Goal: Task Accomplishment & Management: Manage account settings

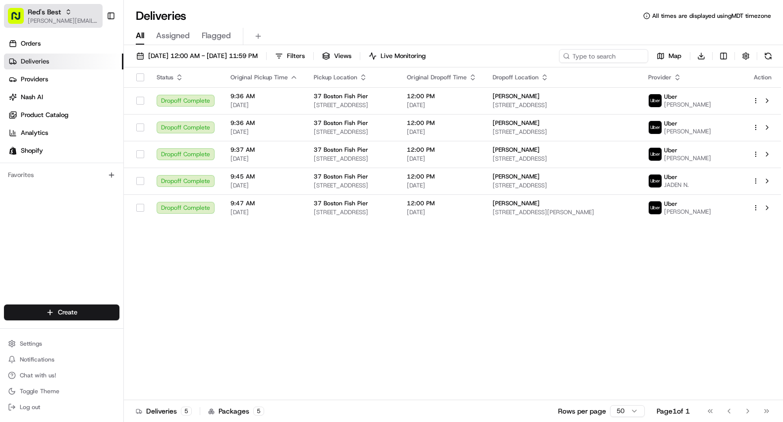
click at [53, 13] on span "Red's Best" at bounding box center [44, 12] width 33 height 10
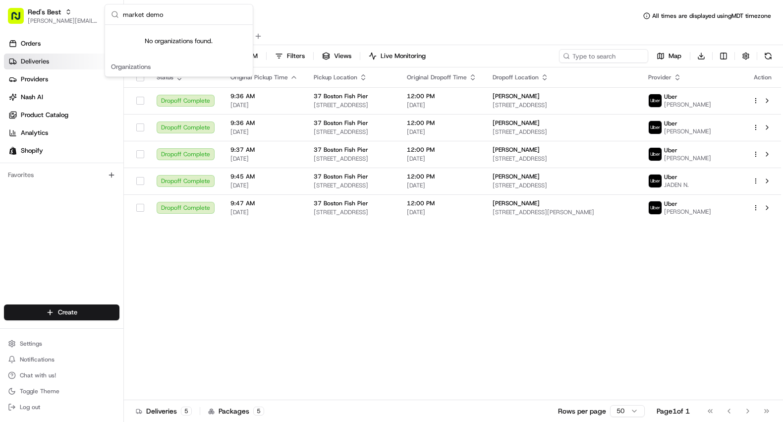
click at [147, 18] on input "market demo" at bounding box center [185, 14] width 124 height 20
click at [147, 17] on input "market demo" at bounding box center [185, 14] width 124 height 20
type input "fresh find"
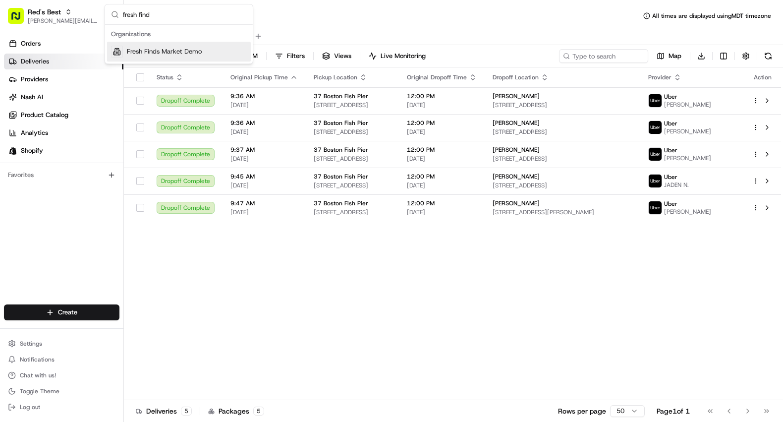
click at [134, 53] on span "Fresh Finds Market Demo" at bounding box center [164, 51] width 75 height 9
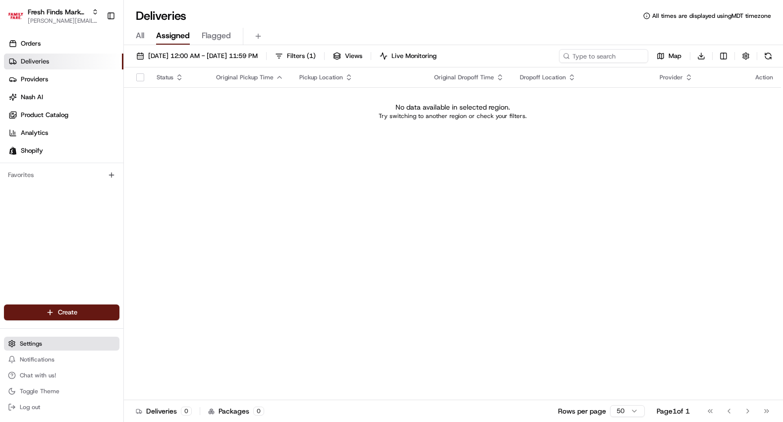
click at [32, 345] on span "Settings" at bounding box center [31, 343] width 22 height 8
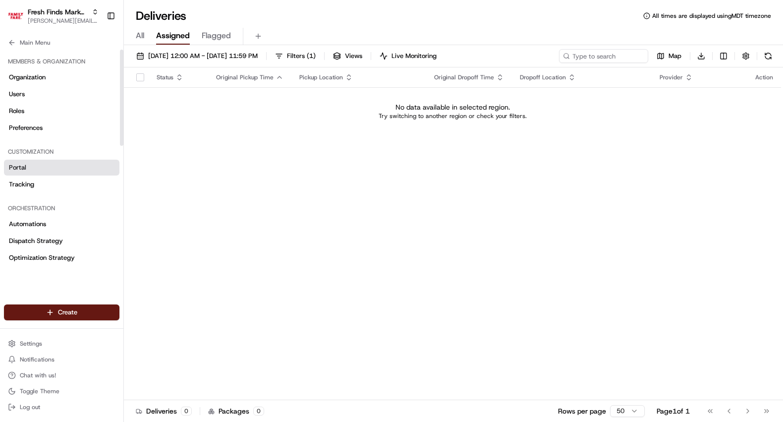
click at [19, 169] on span "Portal" at bounding box center [17, 167] width 17 height 9
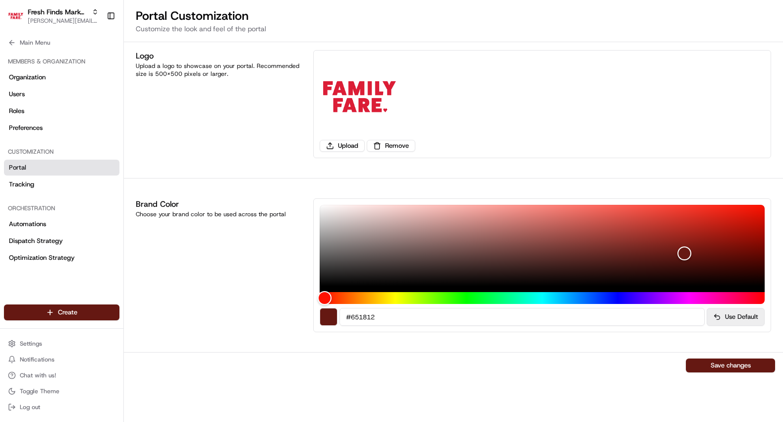
click at [730, 318] on button "Use Default" at bounding box center [735, 317] width 58 height 18
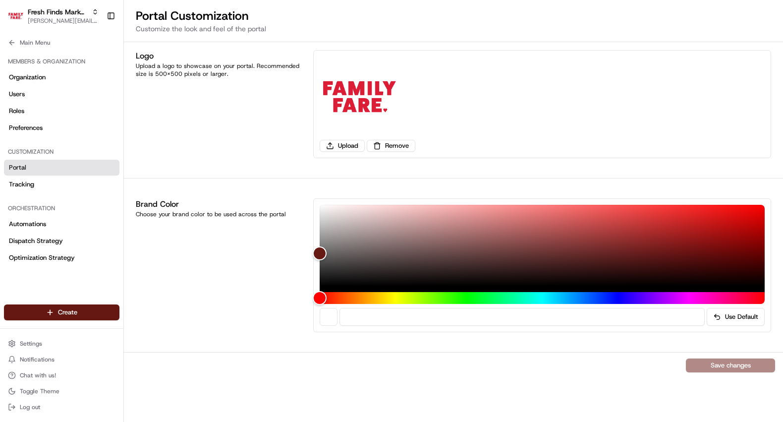
click at [319, 229] on div "Use Default" at bounding box center [542, 265] width 458 height 134
click at [321, 231] on div "Color" at bounding box center [542, 245] width 445 height 81
click at [323, 219] on div "Color" at bounding box center [542, 245] width 445 height 81
click at [733, 367] on button "Save changes" at bounding box center [730, 365] width 89 height 14
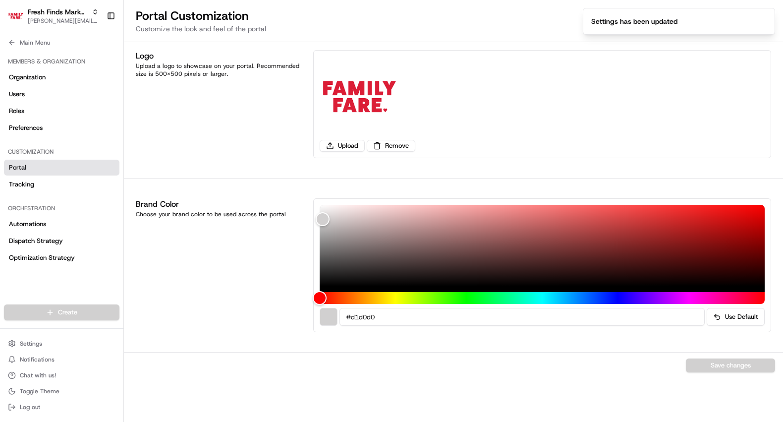
click at [480, 381] on div "Logo Upload a logo to showcase on your portal. Recommended size is 500x500 pixe…" at bounding box center [453, 231] width 659 height 379
click at [321, 288] on div at bounding box center [542, 248] width 445 height 87
click at [323, 288] on div at bounding box center [542, 248] width 445 height 87
drag, startPoint x: 325, startPoint y: 212, endPoint x: 327, endPoint y: 218, distance: 7.2
click at [325, 213] on div "Color" at bounding box center [542, 245] width 445 height 81
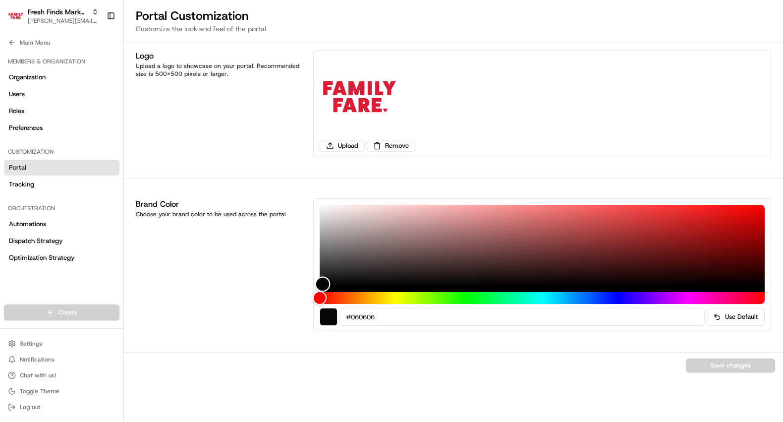
drag, startPoint x: 327, startPoint y: 218, endPoint x: 323, endPoint y: 284, distance: 65.5
click at [323, 284] on div "Color" at bounding box center [322, 283] width 15 height 15
click at [320, 283] on div "Color" at bounding box center [322, 283] width 15 height 15
type input "#0a0a0a"
drag, startPoint x: 322, startPoint y: 283, endPoint x: 327, endPoint y: 282, distance: 6.0
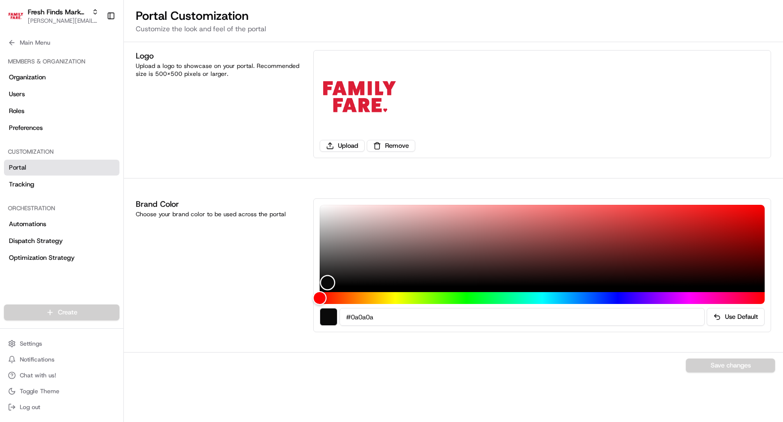
click at [327, 282] on div "Color" at bounding box center [327, 282] width 15 height 15
drag, startPoint x: 402, startPoint y: 347, endPoint x: 418, endPoint y: 350, distance: 15.6
click at [403, 347] on div "Logo Upload a logo to showcase on your portal. Recommended size is 500x500 pixe…" at bounding box center [453, 231] width 659 height 379
click at [710, 367] on button "Save changes" at bounding box center [730, 365] width 89 height 14
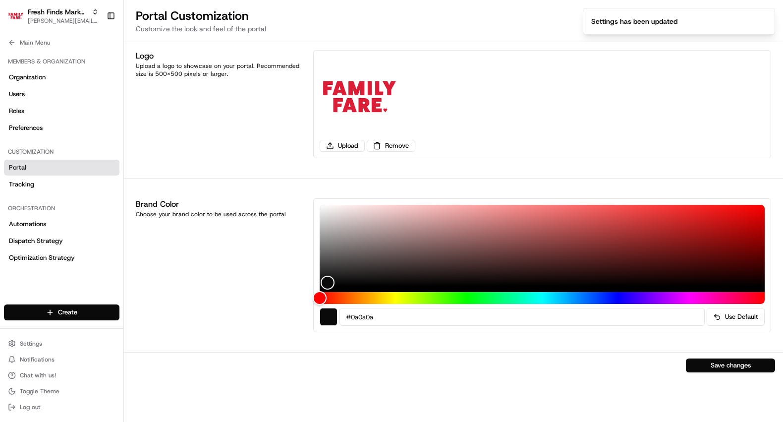
click at [325, 345] on div "Logo Upload a logo to showcase on your portal. Recommended size is 500x500 pixe…" at bounding box center [453, 231] width 659 height 379
click at [12, 48] on button "Main Menu" at bounding box center [61, 43] width 115 height 14
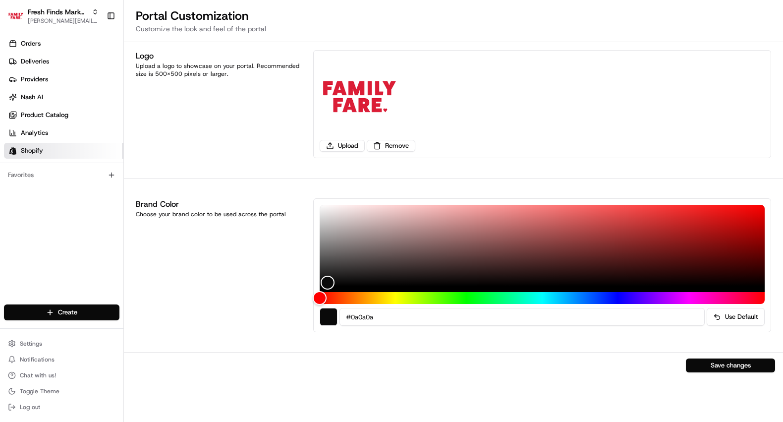
click at [39, 149] on span "Shopify" at bounding box center [32, 150] width 22 height 9
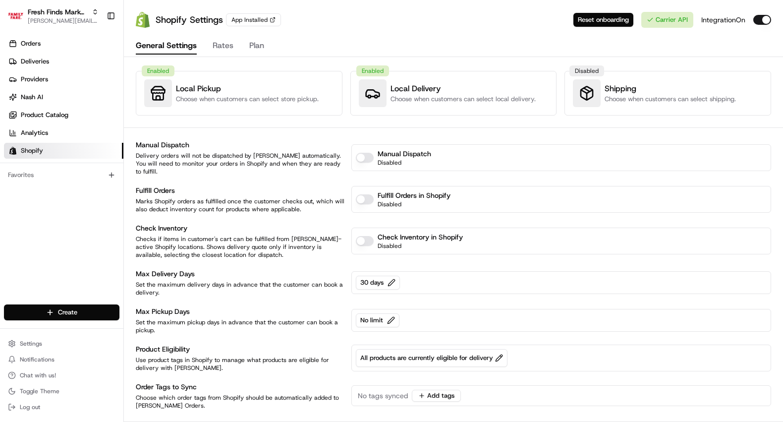
click at [359, 153] on button "Enable No Dispatch tag" at bounding box center [365, 158] width 18 height 10
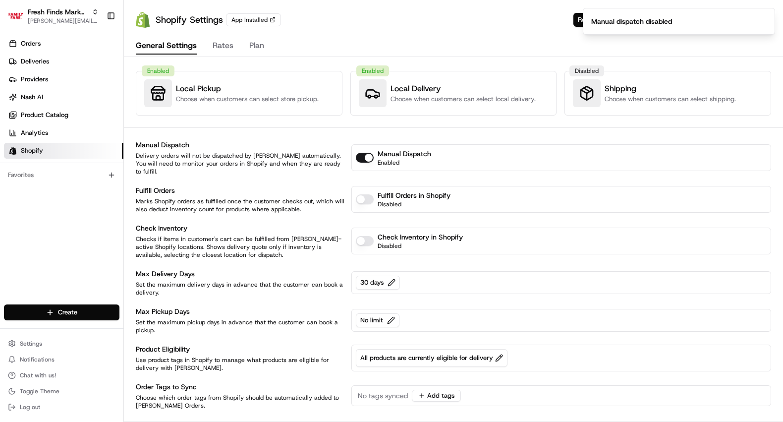
click at [370, 153] on button "Disable No Dispatch tag" at bounding box center [365, 158] width 18 height 10
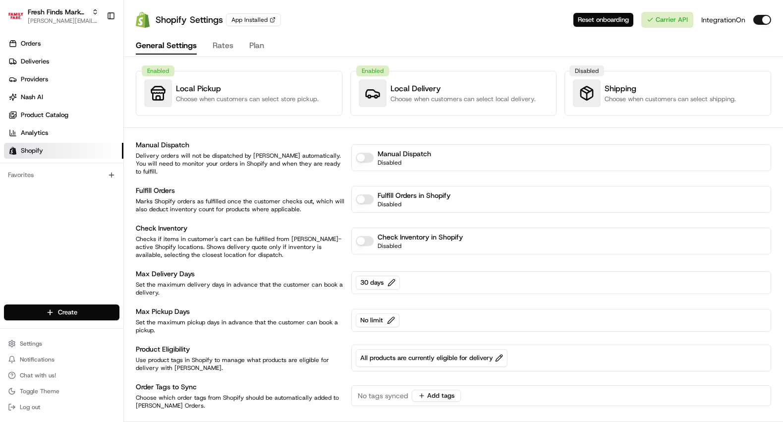
click at [360, 236] on button "Enable Check Inventory" at bounding box center [365, 241] width 18 height 10
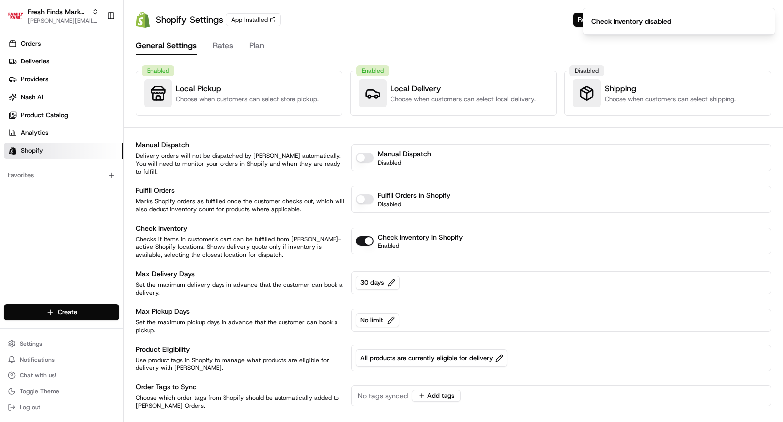
click at [365, 236] on button "Disable Check Inventory" at bounding box center [365, 241] width 18 height 10
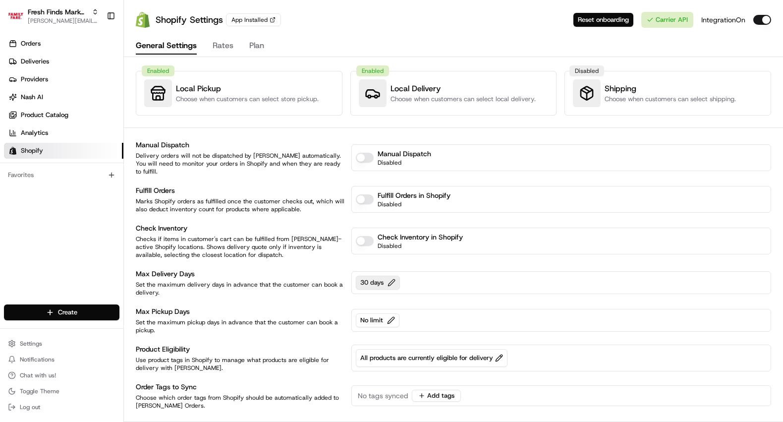
click at [388, 275] on button "30 days" at bounding box center [378, 282] width 44 height 14
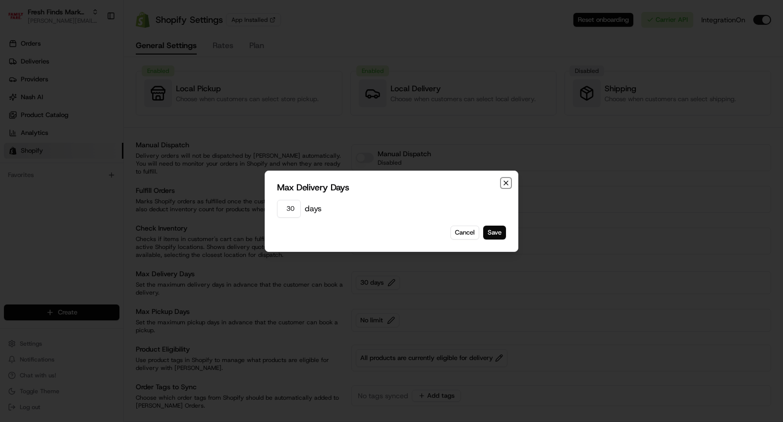
click at [505, 180] on icon "button" at bounding box center [506, 183] width 8 height 8
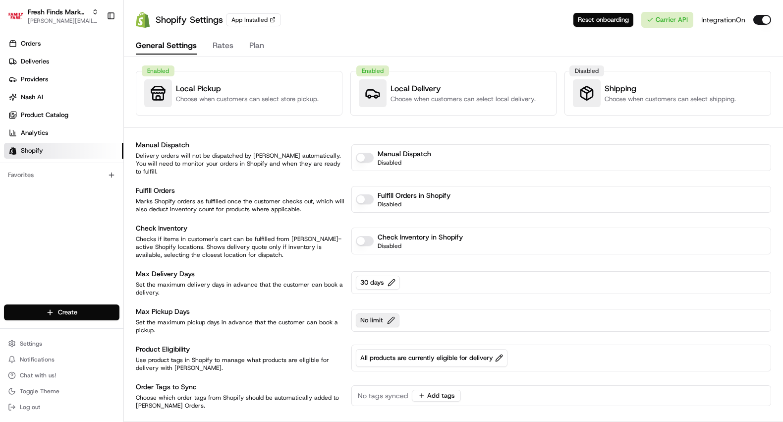
click at [366, 313] on button "No limit" at bounding box center [378, 320] width 44 height 14
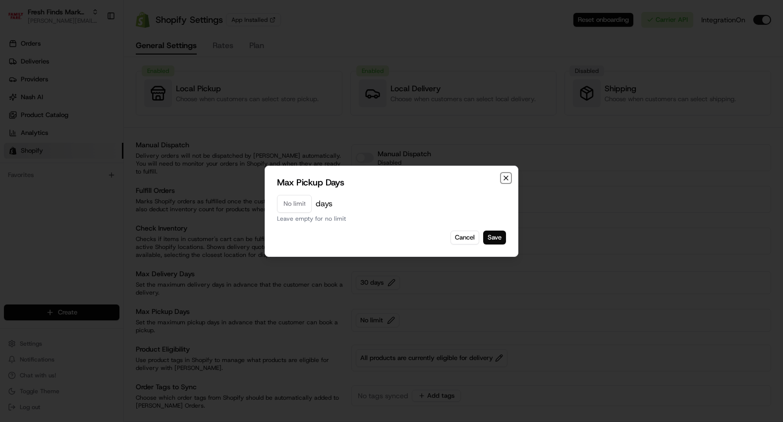
click at [508, 178] on icon "button" at bounding box center [506, 178] width 8 height 8
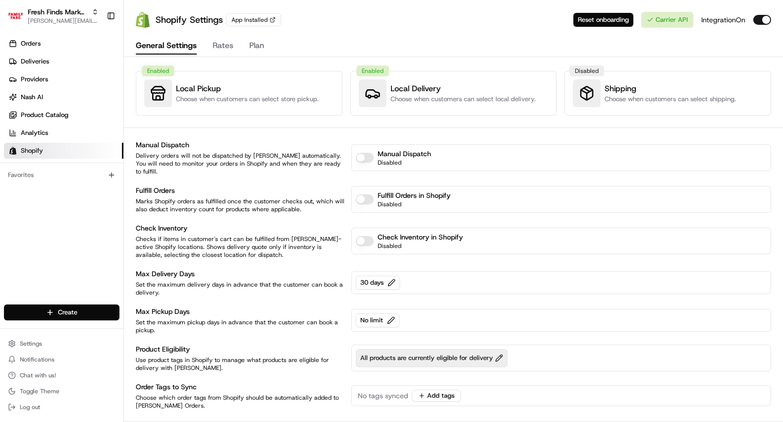
click at [408, 353] on span "All products are currently eligible for delivery" at bounding box center [431, 357] width 143 height 9
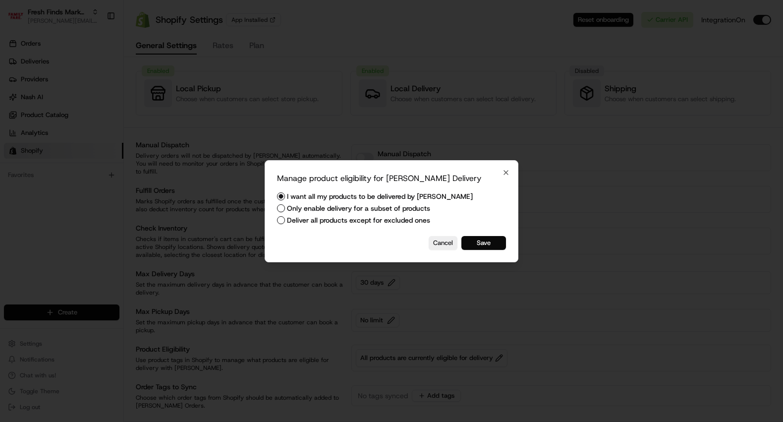
click at [326, 207] on label "Only enable delivery for a subset of products" at bounding box center [358, 208] width 143 height 7
click at [285, 207] on button "Only enable delivery for a subset of products" at bounding box center [281, 208] width 8 height 8
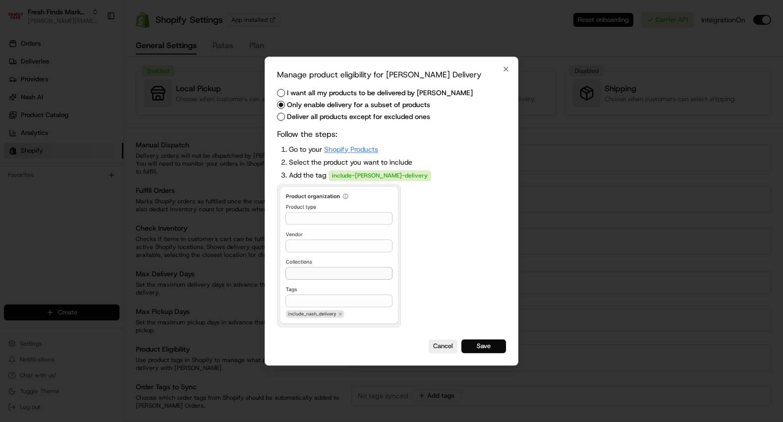
click at [355, 149] on link "Shopify Products" at bounding box center [351, 149] width 54 height 9
click at [505, 66] on icon "button" at bounding box center [506, 69] width 8 height 8
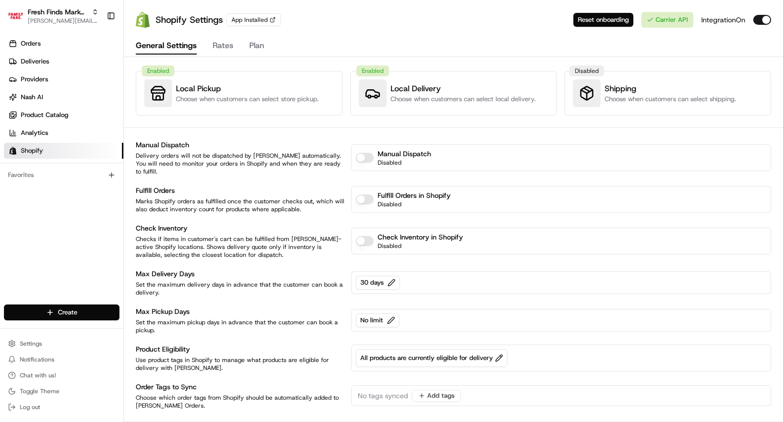
click at [377, 390] on span "No tags synced" at bounding box center [383, 395] width 50 height 10
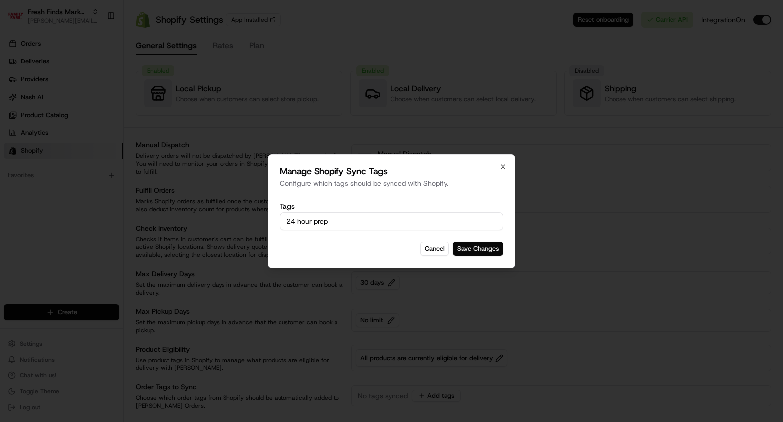
type input "24 hour prep"
click at [487, 249] on button "Save Changes" at bounding box center [478, 249] width 50 height 14
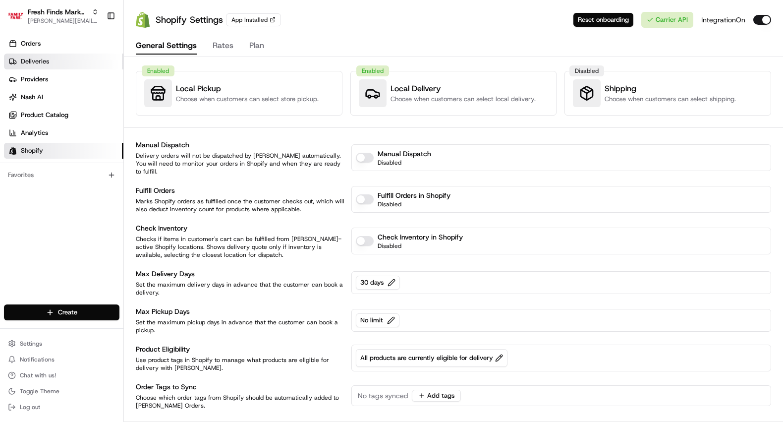
click at [55, 60] on link "Deliveries" at bounding box center [63, 62] width 119 height 16
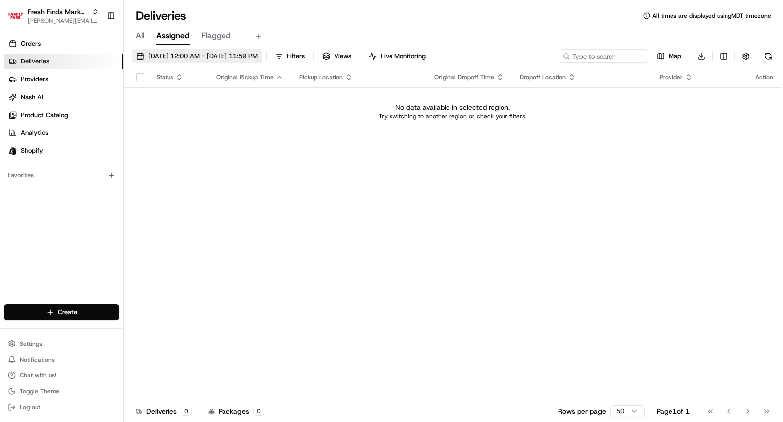
click at [182, 55] on span "08/19/2025 12:00 AM - 08/19/2025 11:59 PM" at bounding box center [202, 56] width 109 height 9
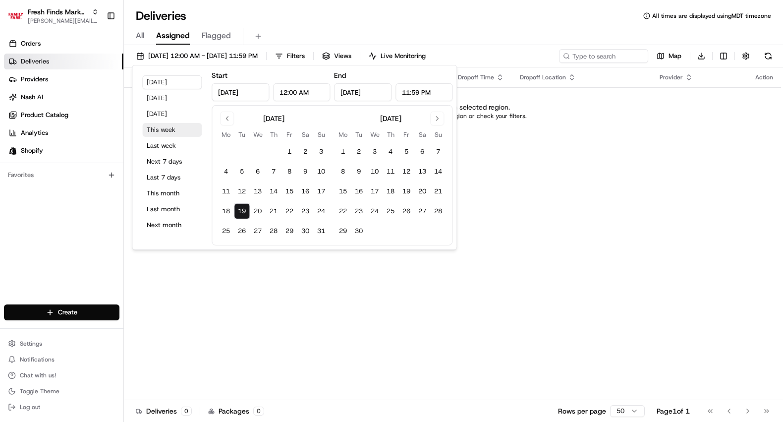
click at [165, 127] on button "This week" at bounding box center [171, 130] width 59 height 14
type input "Aug 18, 2025"
type input "Aug 24, 2025"
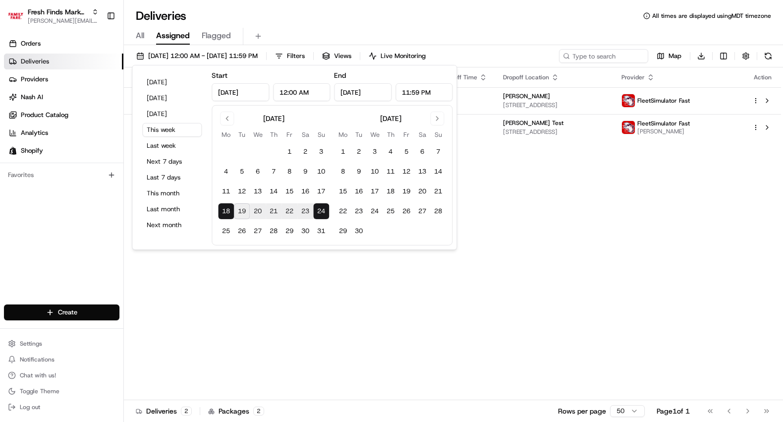
click at [320, 27] on div "All Assigned Flagged" at bounding box center [453, 34] width 659 height 21
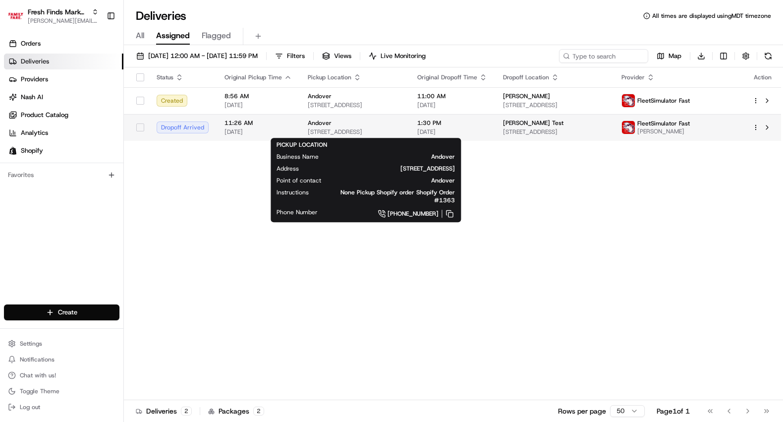
click at [344, 123] on div "Andover" at bounding box center [355, 123] width 94 height 8
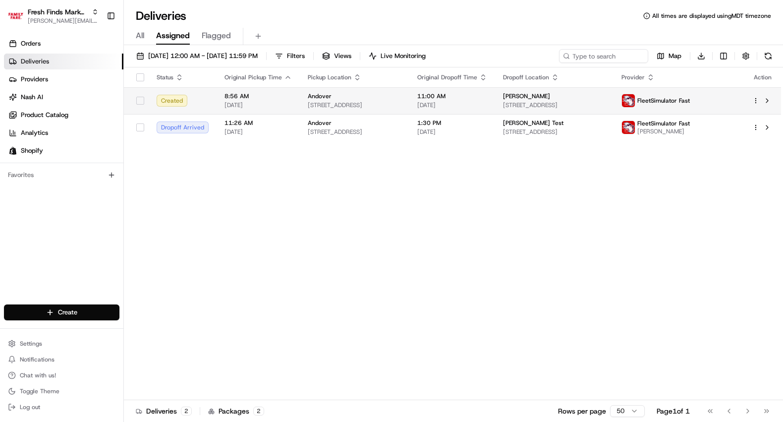
click at [251, 97] on span "8:56 AM" at bounding box center [257, 96] width 67 height 8
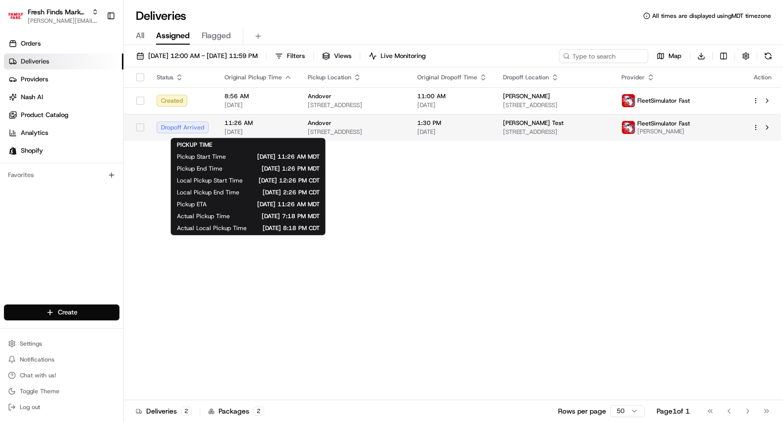
click at [270, 133] on span "08/22/2025" at bounding box center [257, 132] width 67 height 8
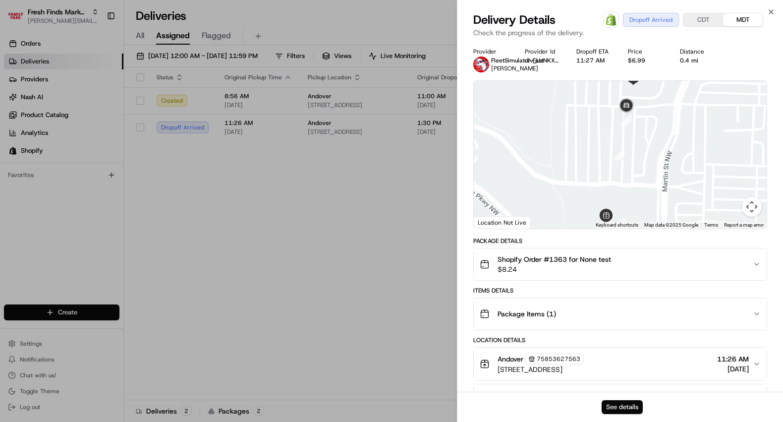
click at [618, 407] on button "See details" at bounding box center [621, 407] width 41 height 14
